Goal: Task Accomplishment & Management: Manage account settings

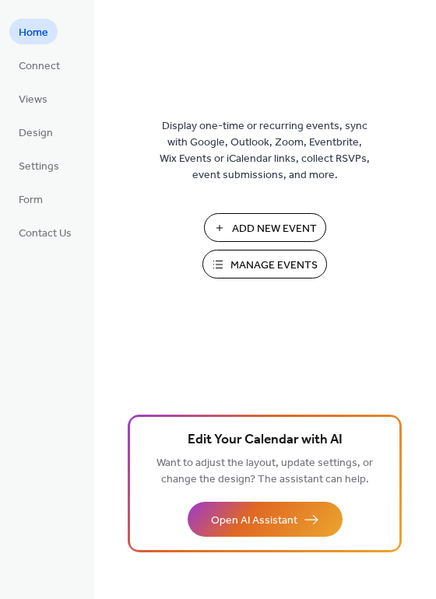
click at [254, 268] on span "Manage Events" at bounding box center [273, 266] width 87 height 16
click at [268, 272] on span "Manage Events" at bounding box center [273, 266] width 87 height 16
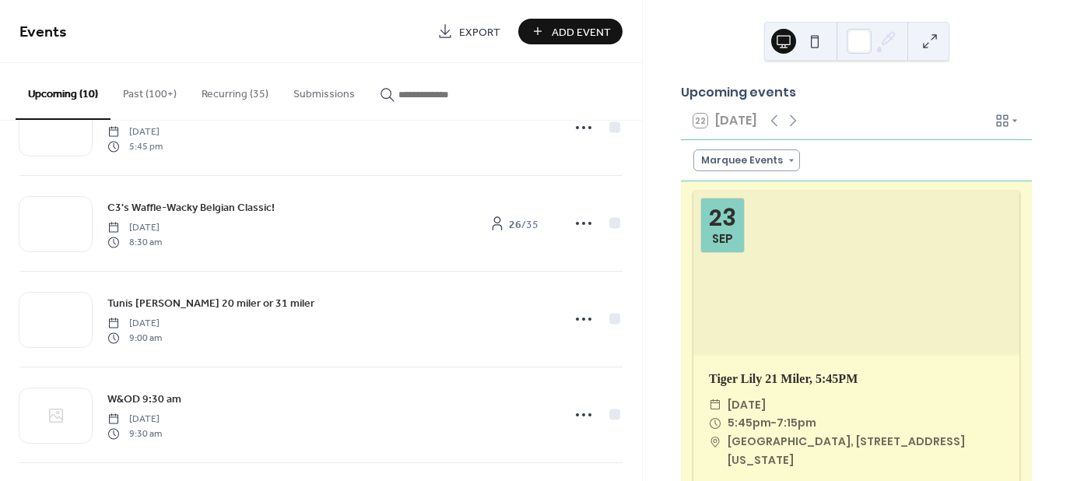
scroll to position [173, 0]
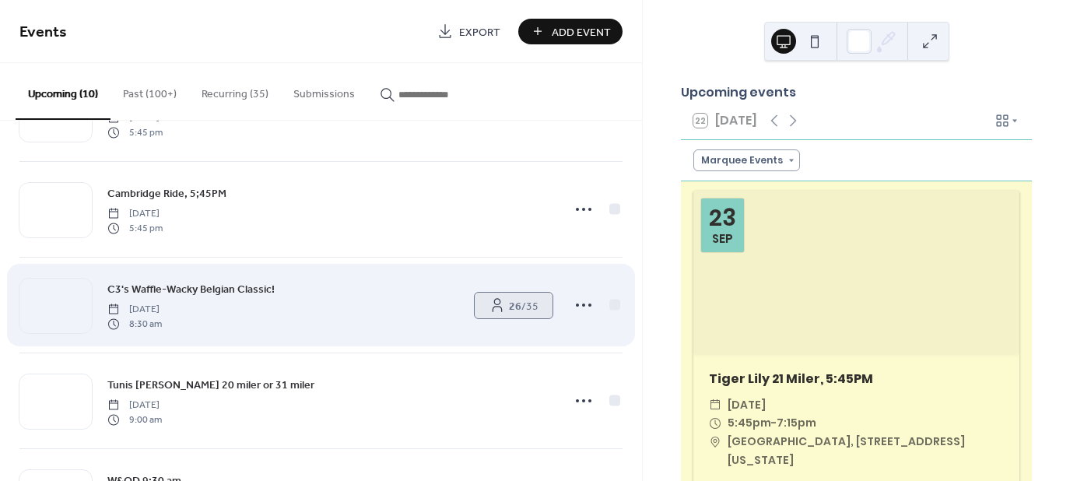
click at [509, 305] on b "26" at bounding box center [515, 306] width 12 height 21
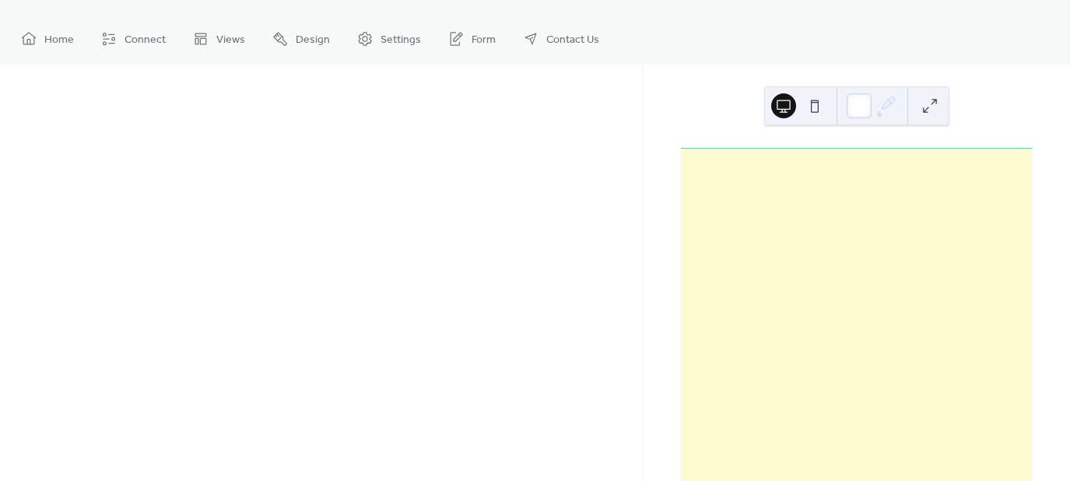
click at [506, 303] on div at bounding box center [321, 273] width 642 height 416
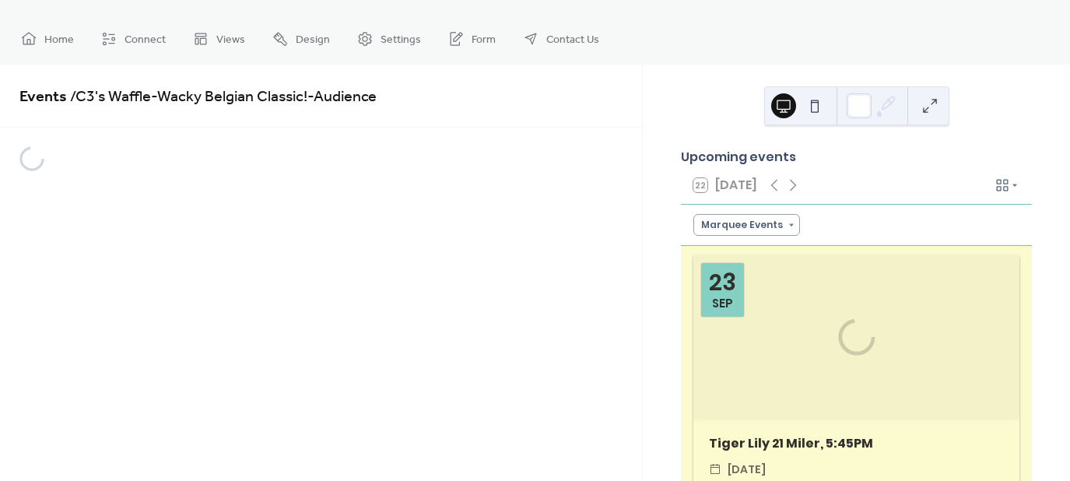
click at [506, 303] on div "Events / C3's Waffle-Wacky Belgian Classic! - Audience" at bounding box center [321, 273] width 642 height 416
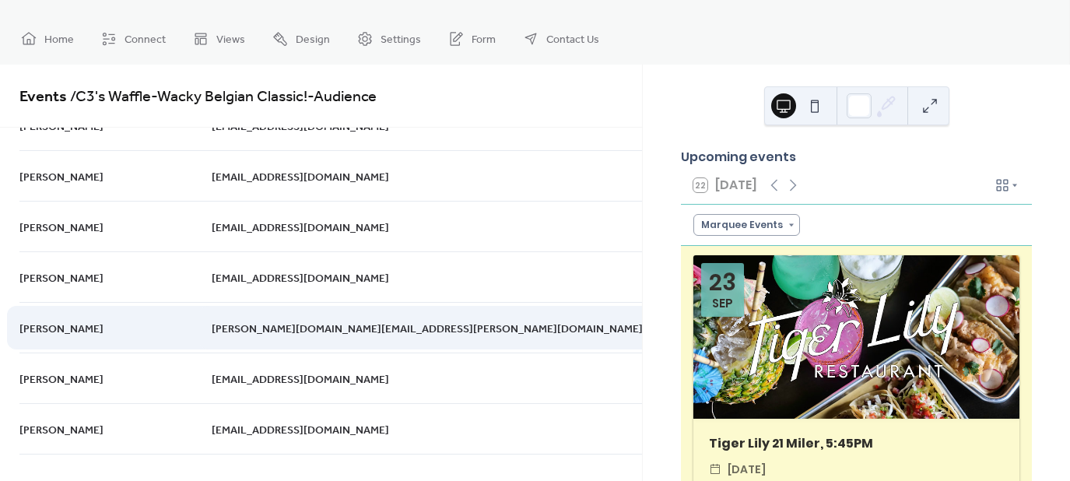
scroll to position [1040, 0]
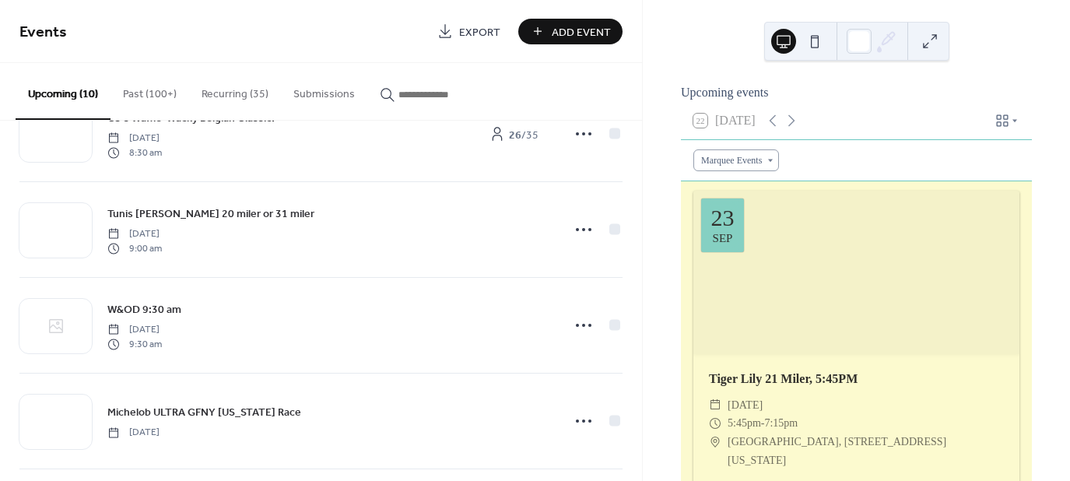
scroll to position [640, 0]
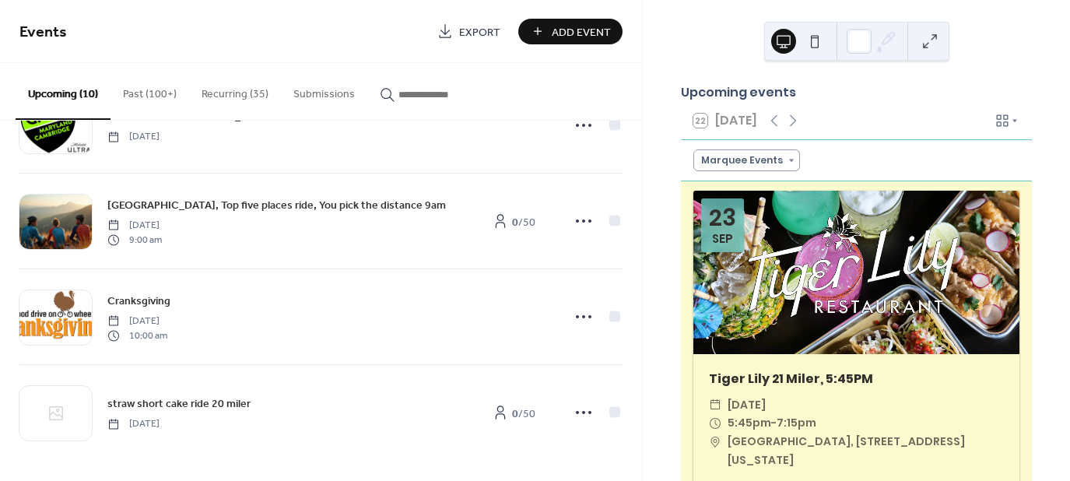
click at [219, 92] on button "Recurring (35)" at bounding box center [235, 90] width 92 height 55
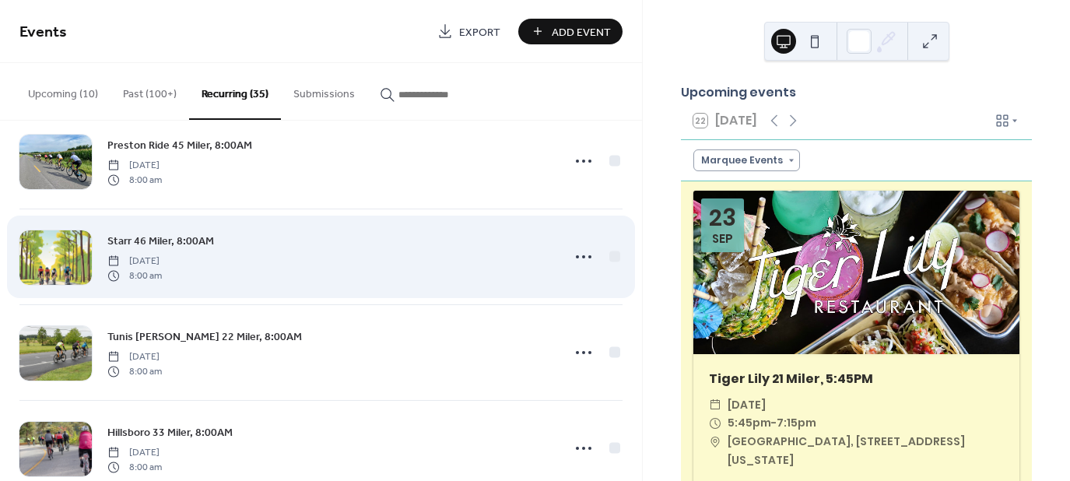
scroll to position [1089, 0]
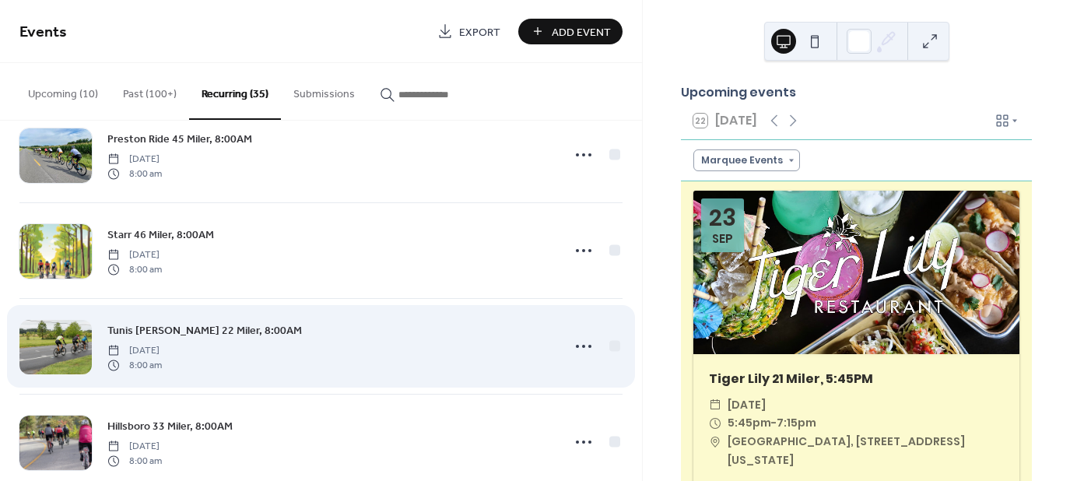
click at [63, 343] on div at bounding box center [55, 347] width 72 height 54
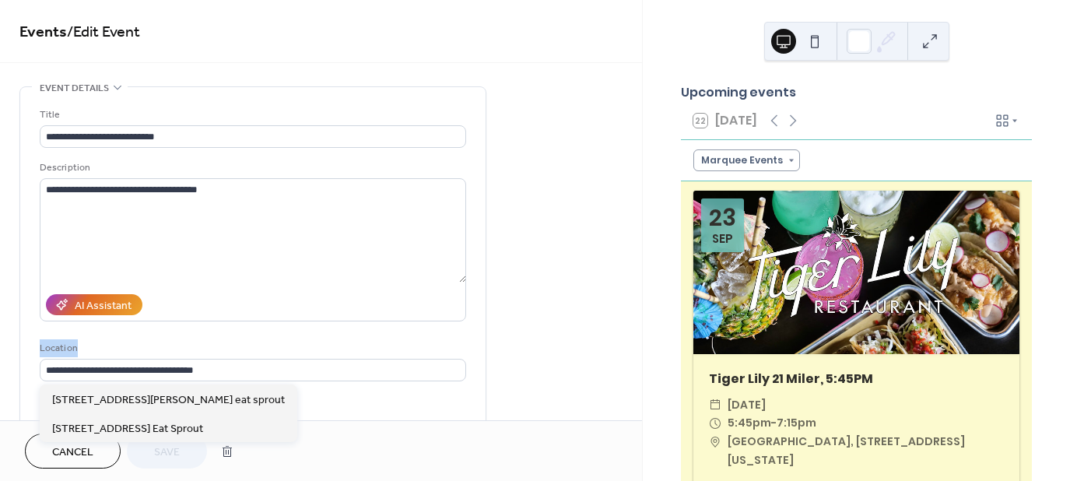
type input "**********"
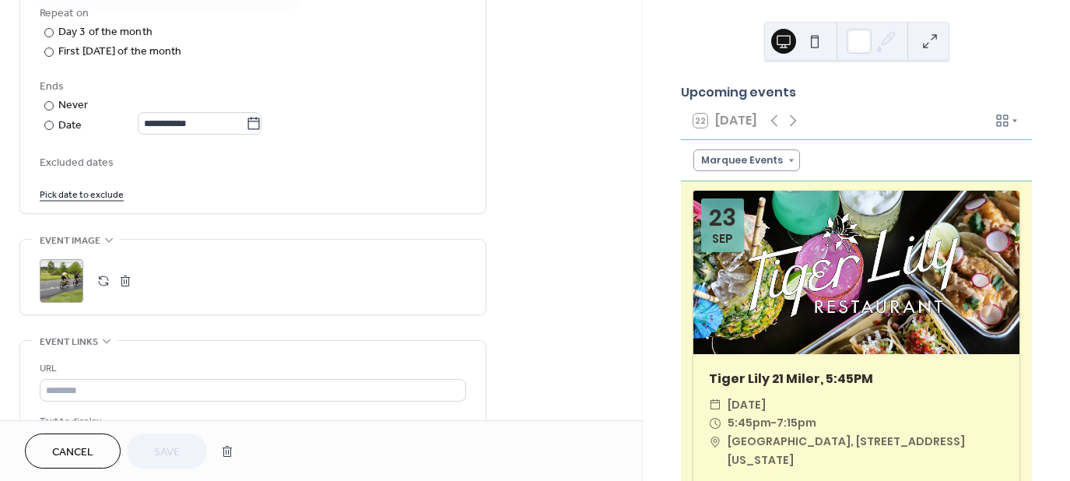
scroll to position [856, 0]
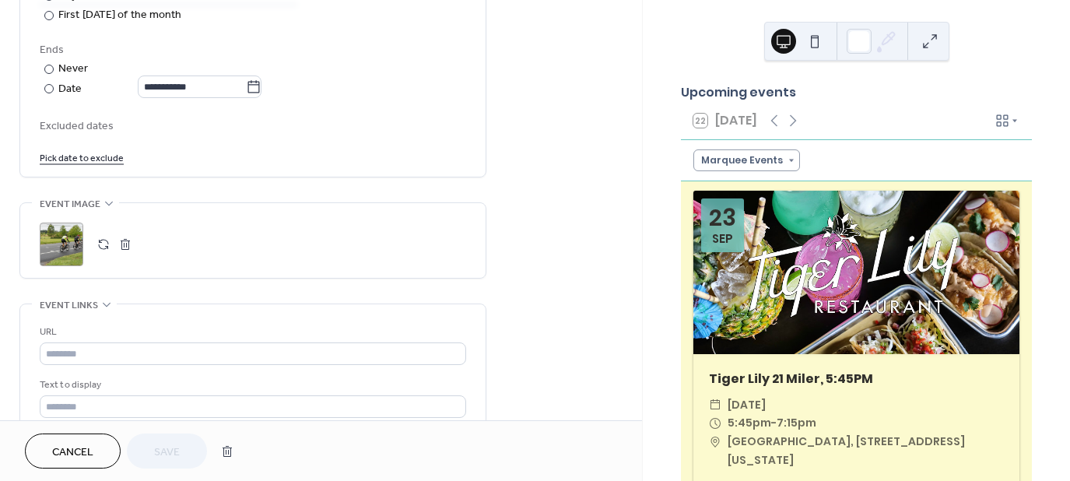
click at [73, 241] on div ";" at bounding box center [62, 245] width 44 height 44
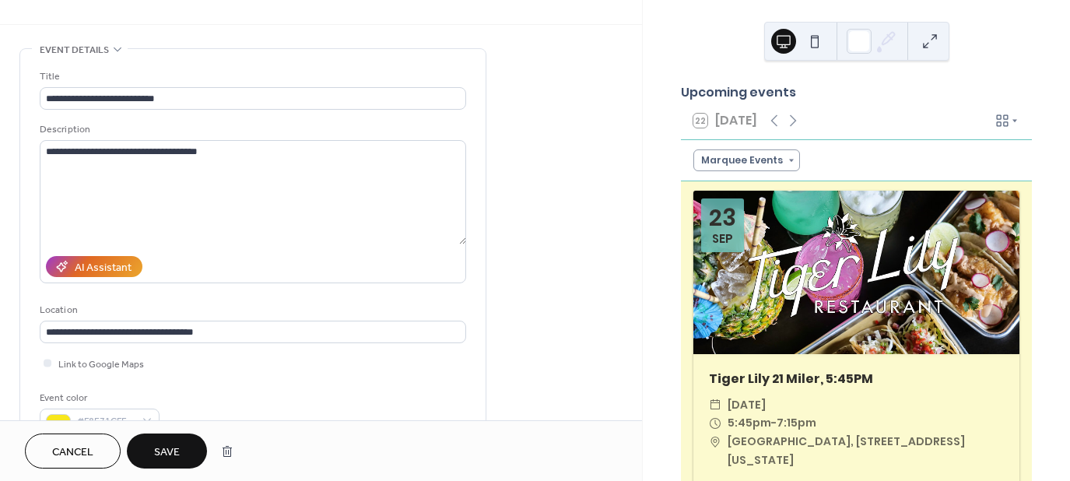
scroll to position [0, 0]
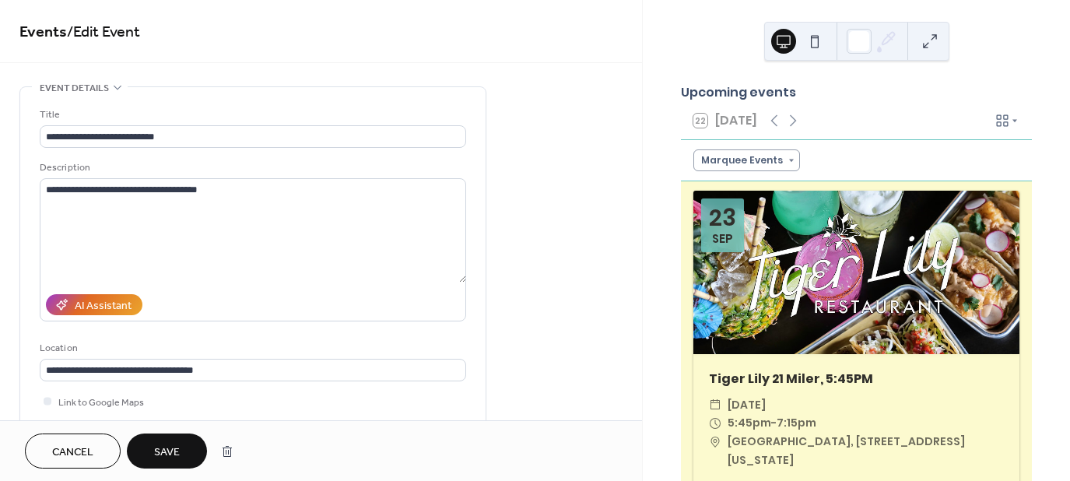
click at [162, 450] on span "Save" at bounding box center [167, 452] width 26 height 16
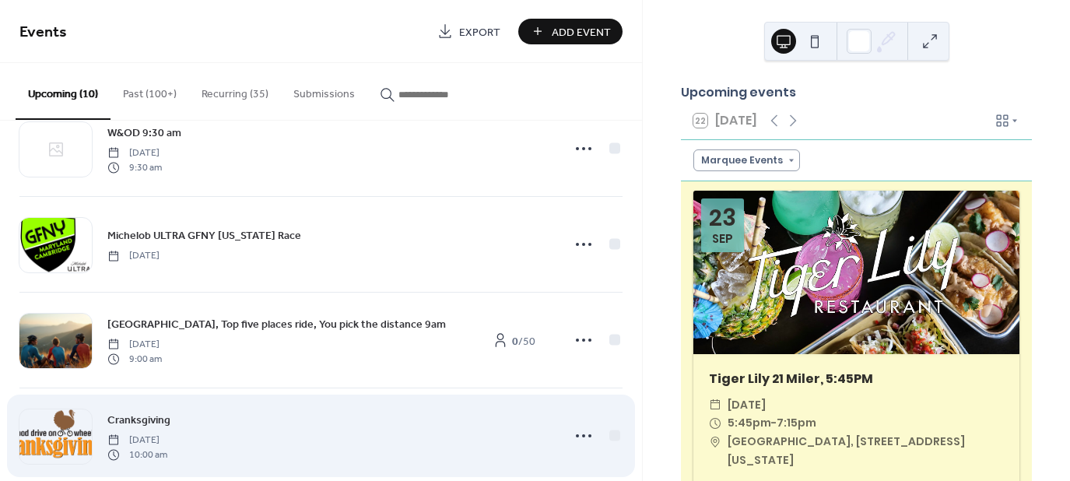
scroll to position [640, 0]
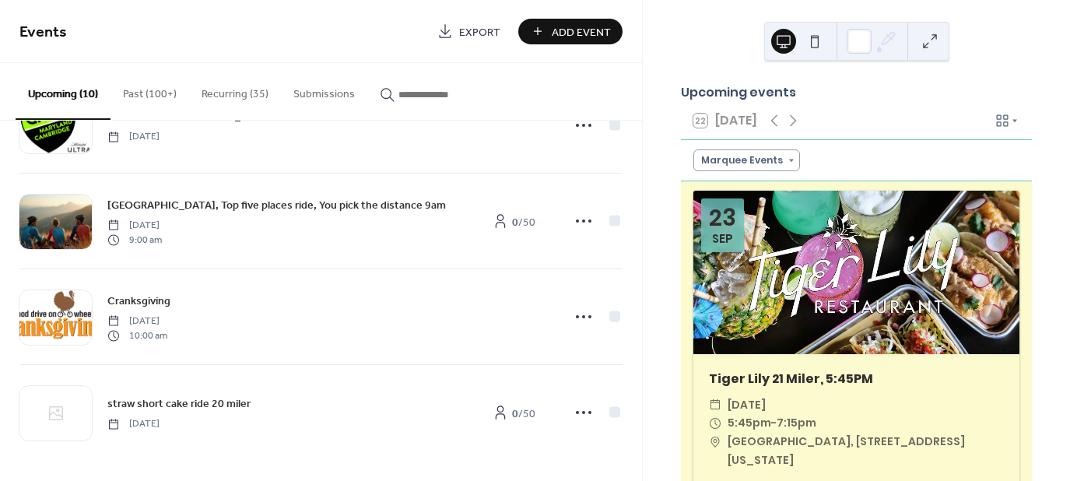
click at [241, 95] on button "Recurring (35)" at bounding box center [235, 90] width 92 height 55
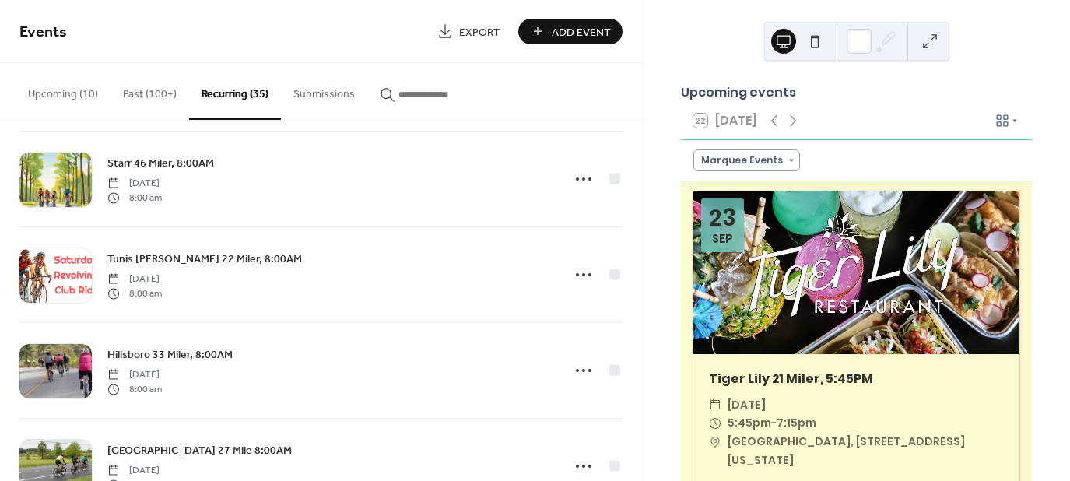
scroll to position [1167, 0]
